Goal: Check status: Check status

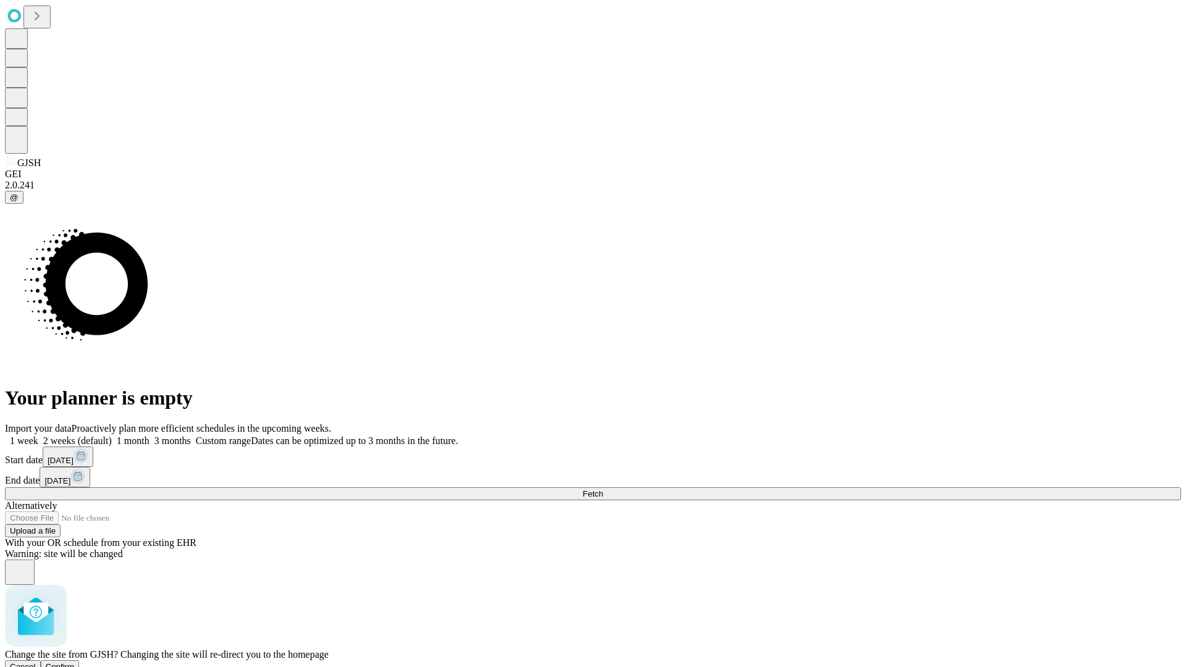
click at [75, 662] on span "Confirm" at bounding box center [60, 666] width 29 height 9
click at [149, 435] on label "1 month" at bounding box center [131, 440] width 38 height 11
click at [603, 489] on span "Fetch" at bounding box center [592, 493] width 20 height 9
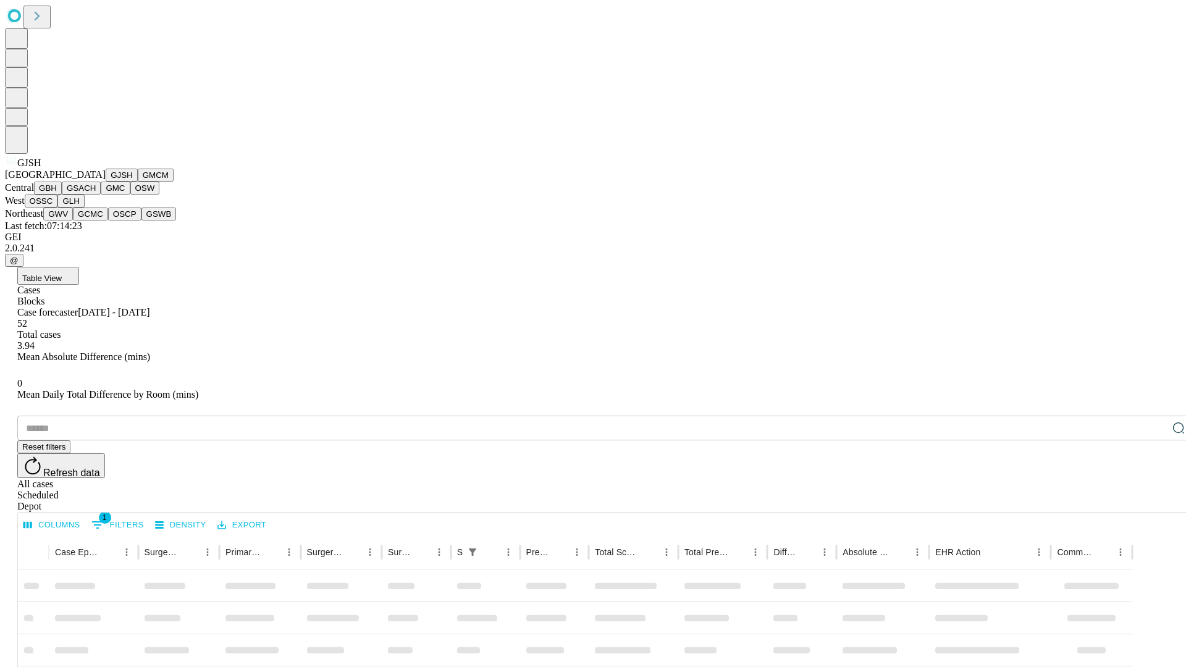
click at [138, 182] on button "GMCM" at bounding box center [156, 175] width 36 height 13
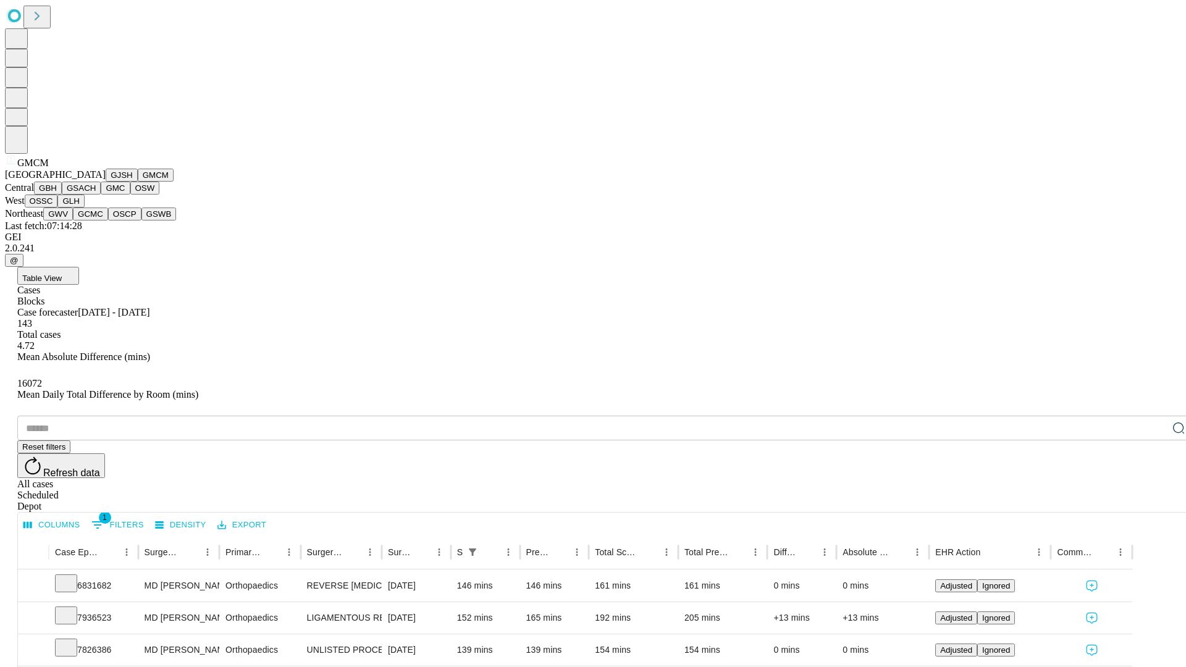
click at [62, 195] on button "GBH" at bounding box center [48, 188] width 28 height 13
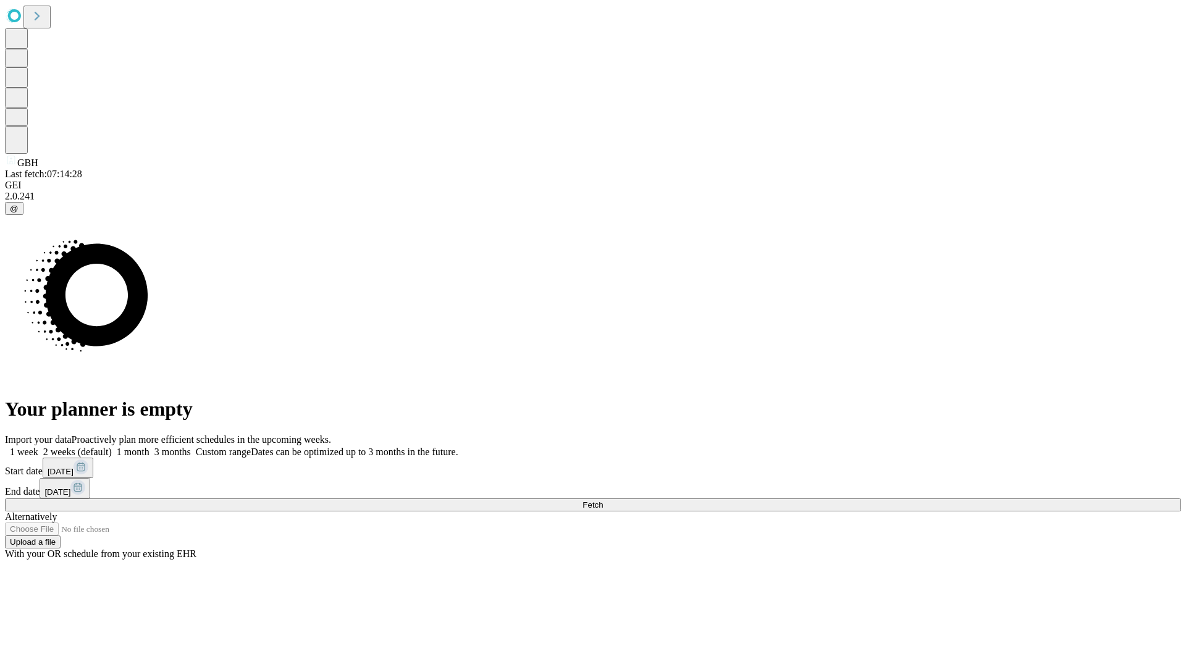
click at [149, 447] on label "1 month" at bounding box center [131, 452] width 38 height 11
click at [603, 500] on span "Fetch" at bounding box center [592, 504] width 20 height 9
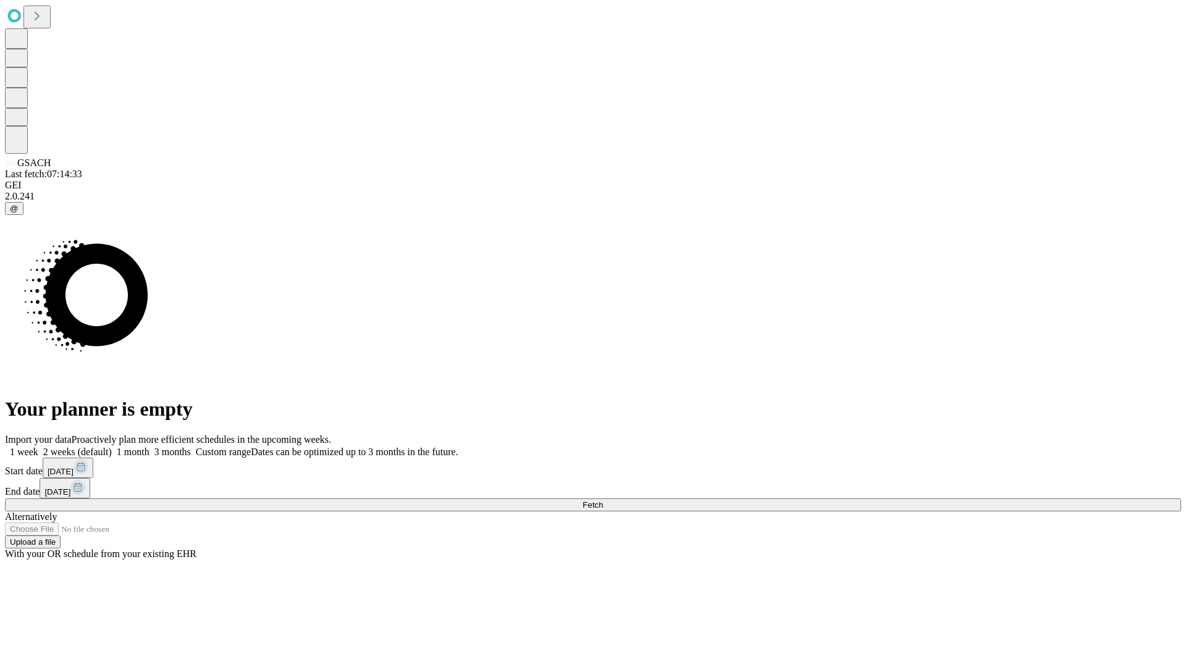
click at [603, 500] on span "Fetch" at bounding box center [592, 504] width 20 height 9
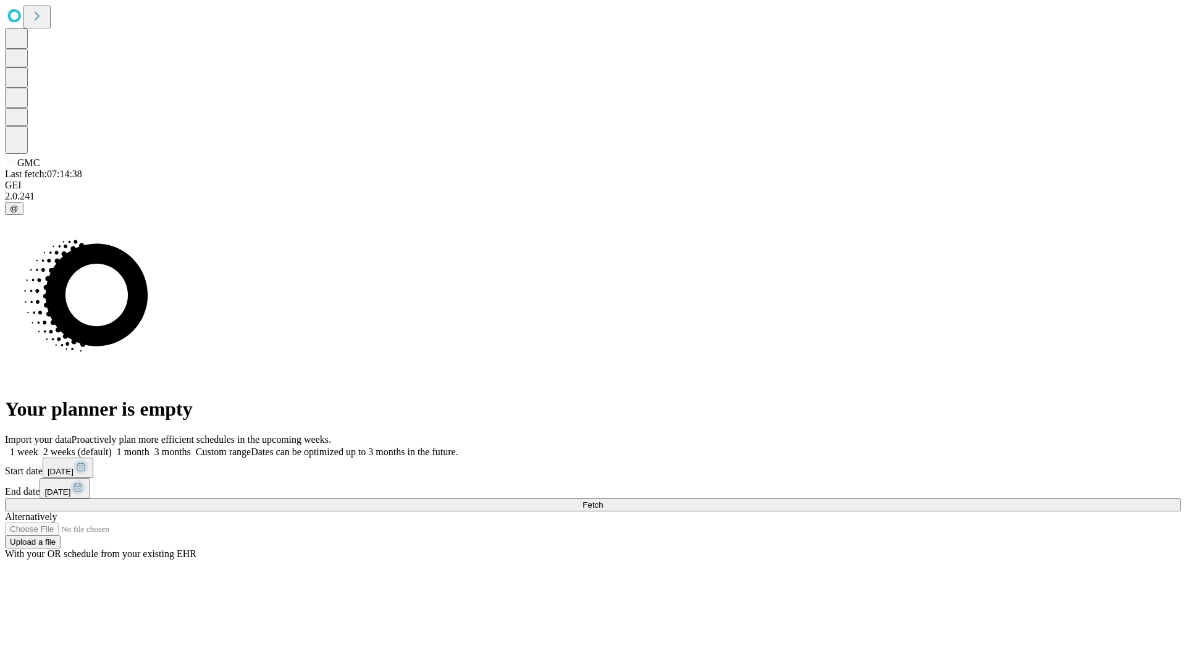
click at [149, 447] on label "1 month" at bounding box center [131, 452] width 38 height 11
click at [603, 500] on span "Fetch" at bounding box center [592, 504] width 20 height 9
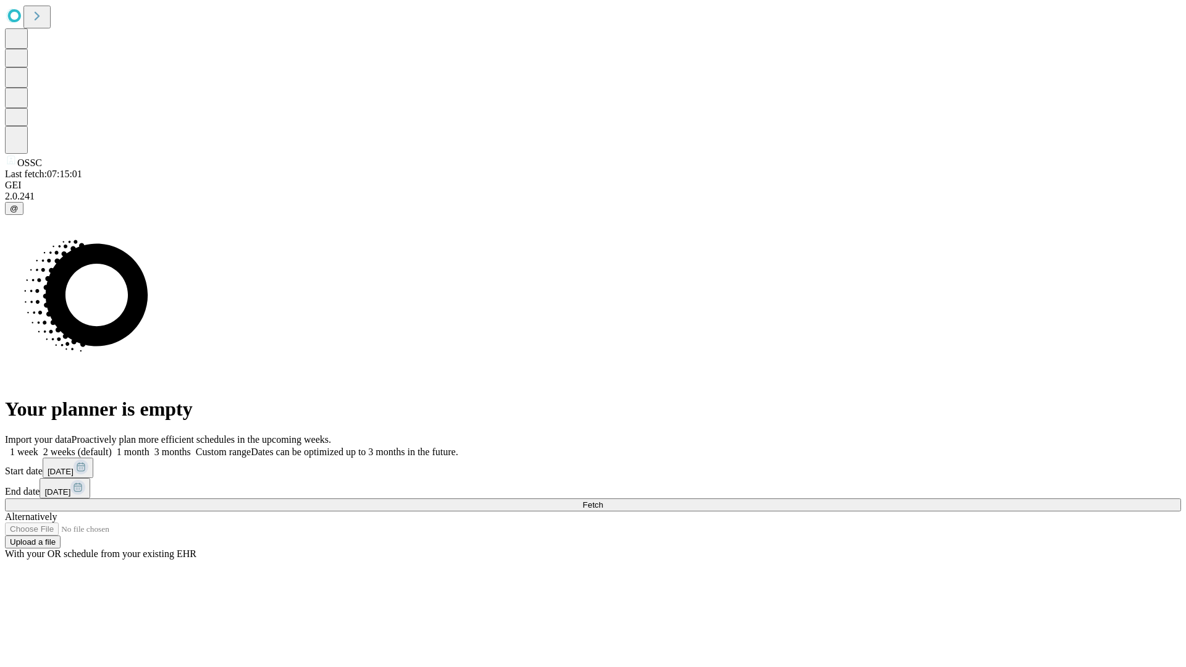
click at [149, 447] on label "1 month" at bounding box center [131, 452] width 38 height 11
click at [603, 500] on span "Fetch" at bounding box center [592, 504] width 20 height 9
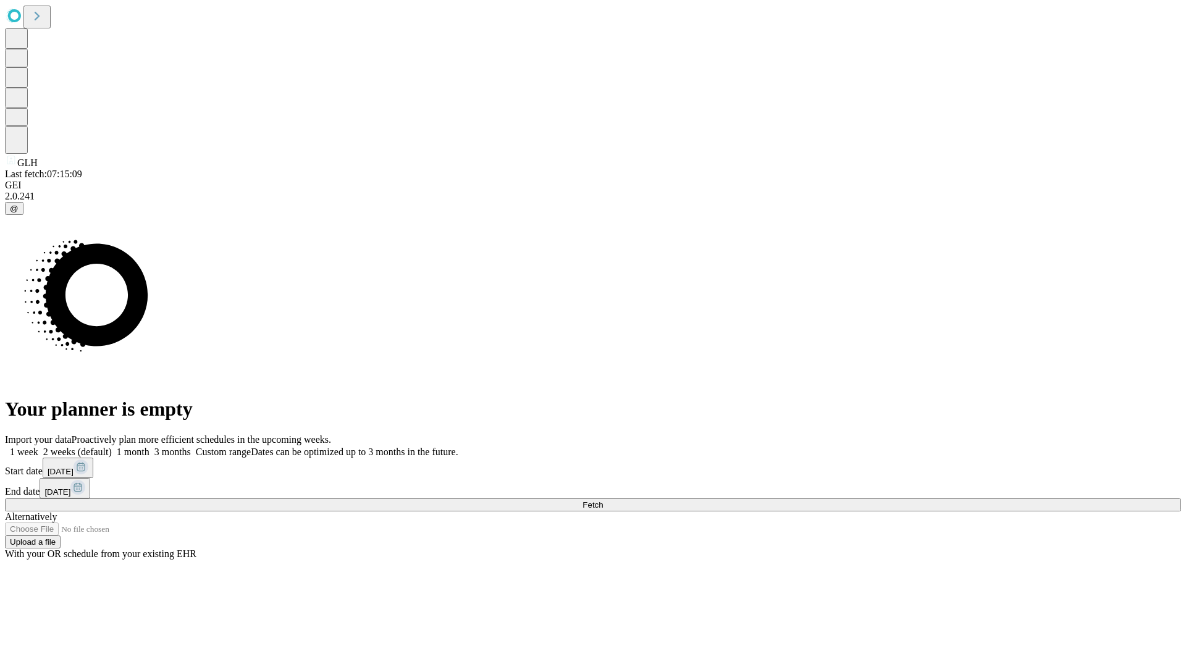
click at [149, 447] on label "1 month" at bounding box center [131, 452] width 38 height 11
click at [603, 500] on span "Fetch" at bounding box center [592, 504] width 20 height 9
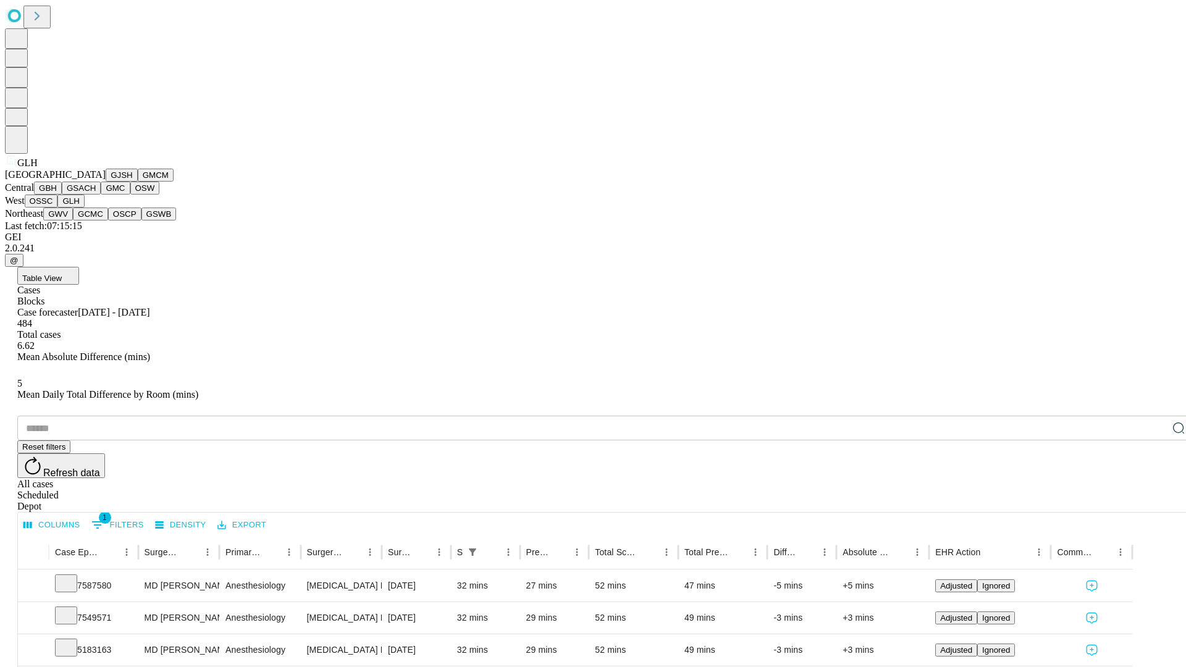
click at [73, 221] on button "GWV" at bounding box center [58, 214] width 30 height 13
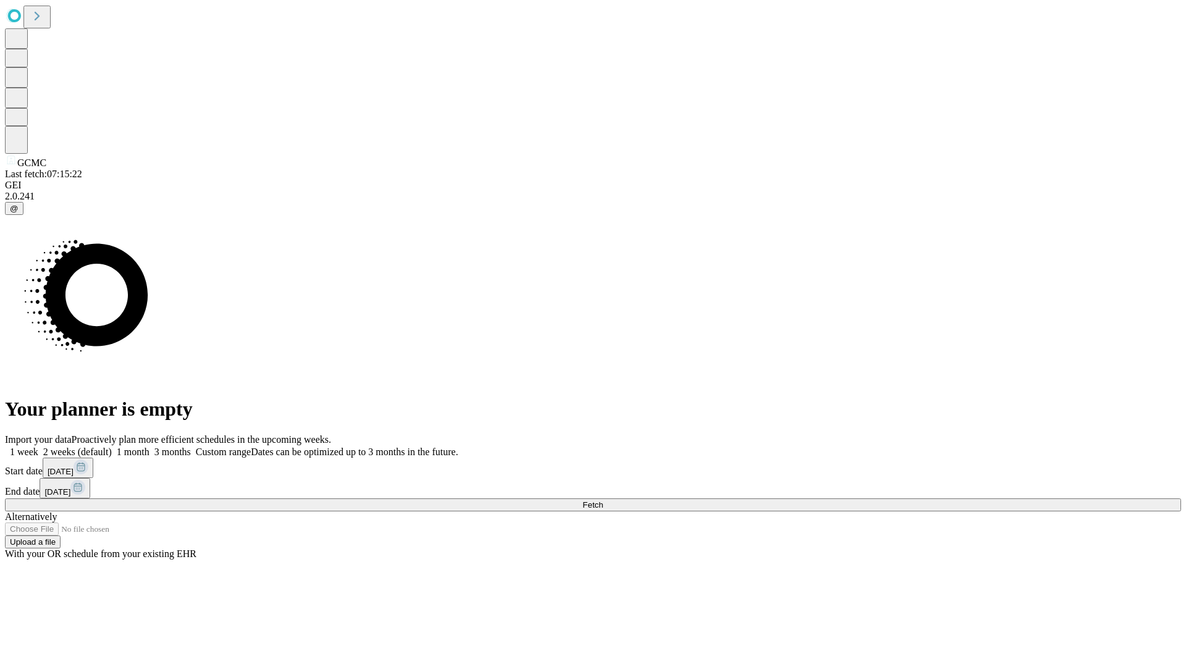
click at [149, 447] on label "1 month" at bounding box center [131, 452] width 38 height 11
click at [603, 500] on span "Fetch" at bounding box center [592, 504] width 20 height 9
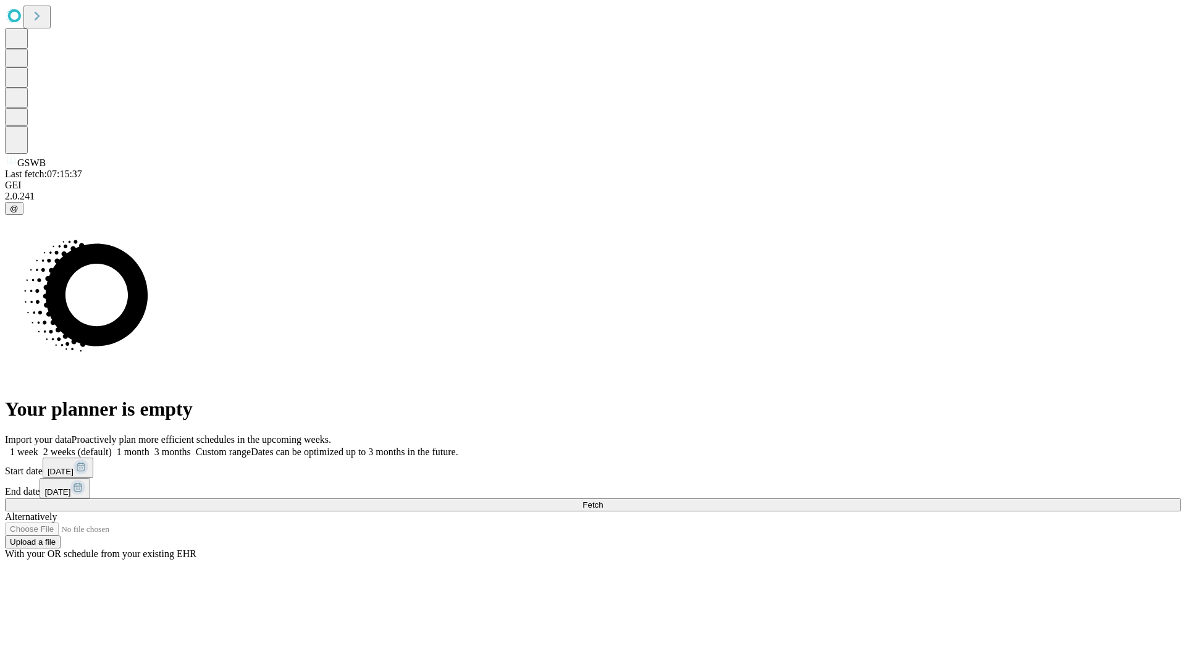
click at [149, 447] on label "1 month" at bounding box center [131, 452] width 38 height 11
click at [603, 500] on span "Fetch" at bounding box center [592, 504] width 20 height 9
